Goal: Check status: Check status

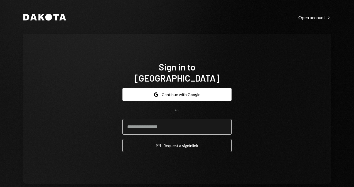
click at [175, 122] on input "email" at bounding box center [176, 127] width 109 height 16
type input "**"
click at [193, 121] on input "email" at bounding box center [176, 127] width 109 height 16
type input "**********"
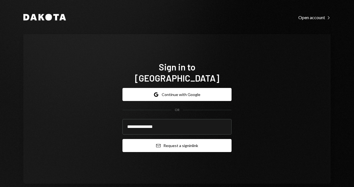
click at [175, 143] on button "Email Request a sign in link" at bounding box center [176, 145] width 109 height 13
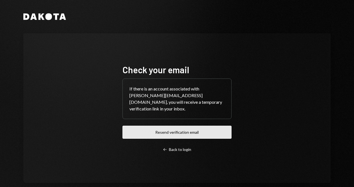
click at [202, 130] on button "Resend verification email" at bounding box center [176, 132] width 109 height 13
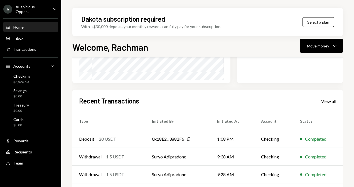
scroll to position [148, 0]
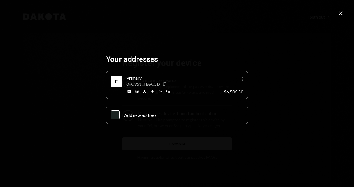
click at [340, 16] on icon "Close" at bounding box center [340, 13] width 7 height 7
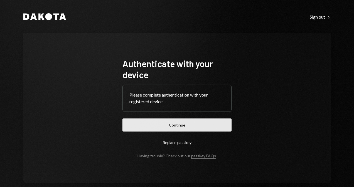
click at [185, 120] on button "Continue" at bounding box center [176, 125] width 109 height 13
click at [180, 126] on button "Continue" at bounding box center [176, 125] width 109 height 13
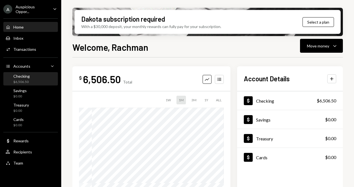
click at [21, 80] on div "$6,506.50" at bounding box center [21, 82] width 16 height 5
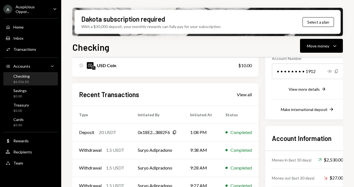
scroll to position [111, 0]
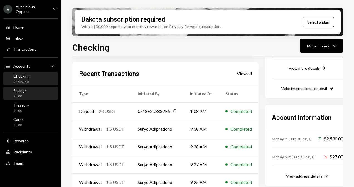
click at [26, 90] on div "Savings" at bounding box center [19, 90] width 13 height 5
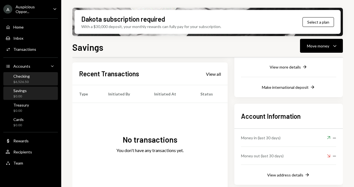
scroll to position [113, 0]
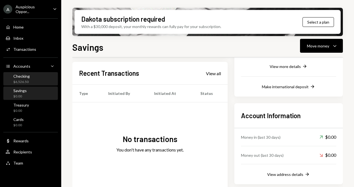
click at [28, 79] on div "Checking $6,526.50" at bounding box center [21, 79] width 16 height 11
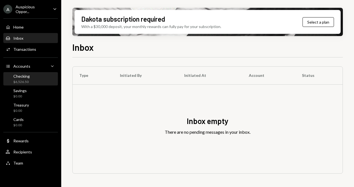
click at [20, 76] on div "Checking" at bounding box center [21, 76] width 16 height 5
